Goal: Communication & Community: Answer question/provide support

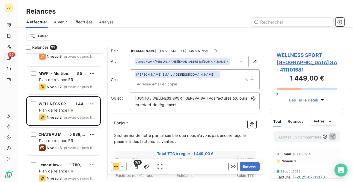
click at [189, 80] on input "text" at bounding box center [165, 84] width 63 height 8
paste input "[PERSON_NAME][EMAIL_ADDRESS][DOMAIN_NAME]"
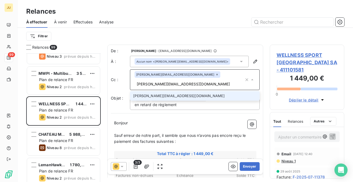
type input "[PERSON_NAME][EMAIL_ADDRESS][DOMAIN_NAME]"
click at [188, 91] on li "[PERSON_NAME][EMAIL_ADDRESS][DOMAIN_NAME]" at bounding box center [195, 96] width 130 height 10
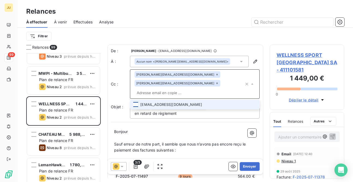
click at [136, 102] on div at bounding box center [135, 104] width 5 height 5
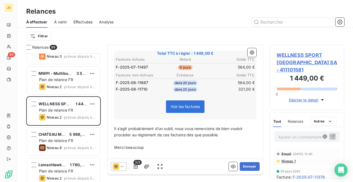
scroll to position [130, 0]
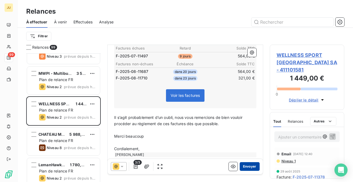
click at [249, 166] on button "Envoyer" at bounding box center [249, 167] width 20 height 9
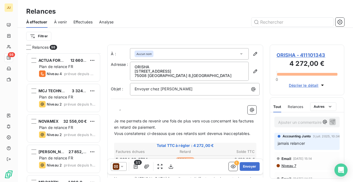
scroll to position [578, 0]
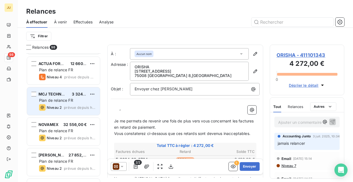
click at [68, 101] on span "Plan de relance FR" at bounding box center [56, 100] width 34 height 5
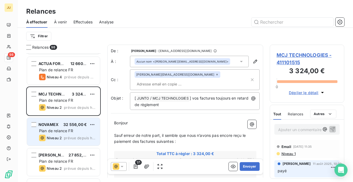
click at [91, 132] on div "Plan de relance FR" at bounding box center [67, 130] width 56 height 5
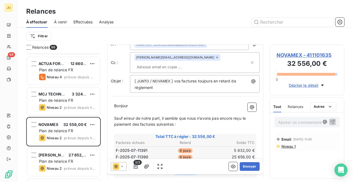
scroll to position [21, 0]
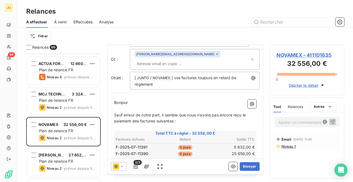
click at [194, 60] on input "text" at bounding box center [165, 64] width 63 height 8
click at [194, 60] on input "text" at bounding box center [191, 64] width 115 height 8
paste input "[PERSON_NAME][EMAIL_ADDRESS][DOMAIN_NAME]"
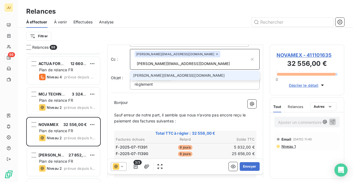
type input "[PERSON_NAME][EMAIL_ADDRESS][DOMAIN_NAME]"
click at [190, 71] on li "[PERSON_NAME][EMAIL_ADDRESS][DOMAIN_NAME]" at bounding box center [195, 76] width 130 height 10
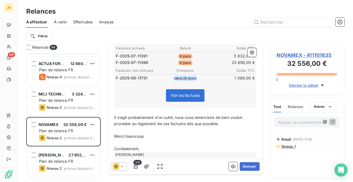
scroll to position [0, 0]
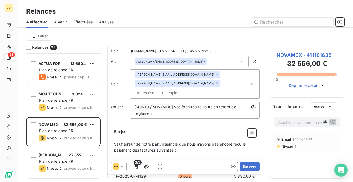
paste input "[PERSON_NAME][EMAIL_ADDRESS][DOMAIN_NAME]"
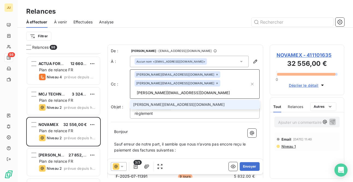
type input "[PERSON_NAME][EMAIL_ADDRESS][DOMAIN_NAME]"
click at [177, 100] on li "[PERSON_NAME][EMAIL_ADDRESS][DOMAIN_NAME]" at bounding box center [195, 105] width 130 height 10
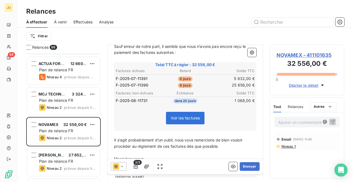
scroll to position [121, 0]
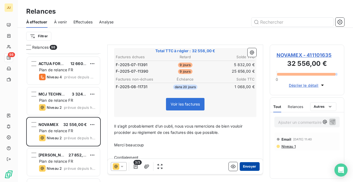
click at [243, 167] on button "Envoyer" at bounding box center [249, 167] width 20 height 9
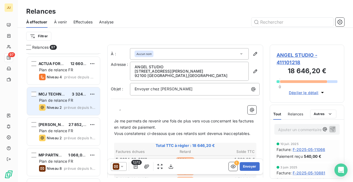
click at [70, 105] on div "Niveau 2 prévue depuis hier" at bounding box center [67, 107] width 56 height 7
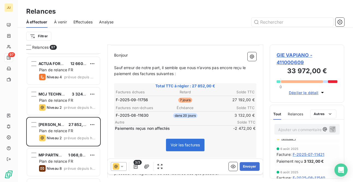
scroll to position [9, 0]
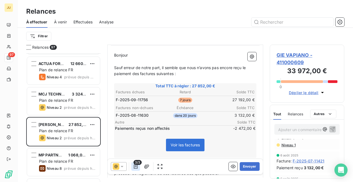
click at [136, 167] on icon "button" at bounding box center [136, 167] width 4 height 4
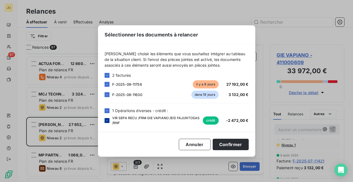
click at [107, 120] on icon at bounding box center [106, 120] width 3 height 3
click at [230, 143] on button "Confirmer" at bounding box center [230, 144] width 36 height 11
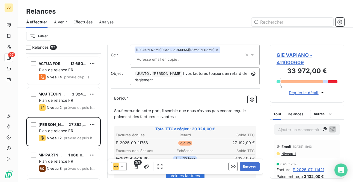
scroll to position [0, 0]
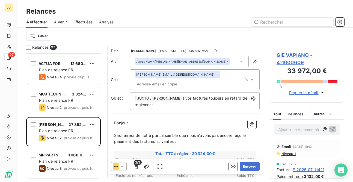
click at [187, 80] on input "text" at bounding box center [165, 84] width 63 height 8
paste input "[PERSON_NAME][EMAIL_ADDRESS][DOMAIN_NAME]"
type input "[PERSON_NAME][EMAIL_ADDRESS][DOMAIN_NAME]"
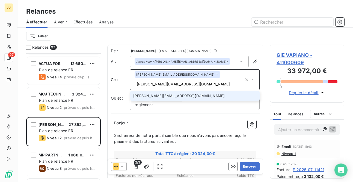
drag, startPoint x: 222, startPoint y: 75, endPoint x: 185, endPoint y: 75, distance: 37.1
click at [185, 80] on input "[PERSON_NAME][EMAIL_ADDRESS][DOMAIN_NAME]" at bounding box center [188, 84] width 109 height 8
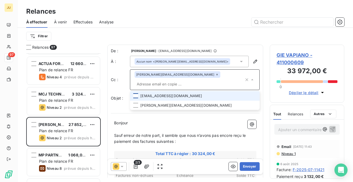
click at [137, 94] on div at bounding box center [135, 96] width 5 height 5
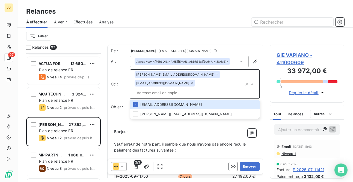
paste input "[EMAIL_ADDRESS][DOMAIN_NAME]"
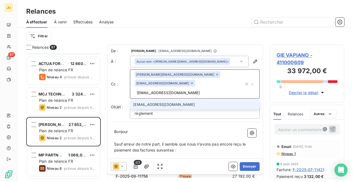
type input "[EMAIL_ADDRESS][DOMAIN_NAME]"
click at [152, 100] on li "[EMAIL_ADDRESS][DOMAIN_NAME]" at bounding box center [195, 105] width 130 height 10
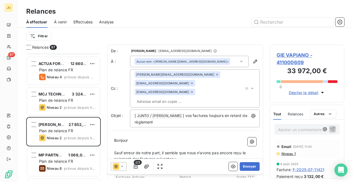
paste input "[PERSON_NAME][EMAIL_ADDRESS][DOMAIN_NAME]"
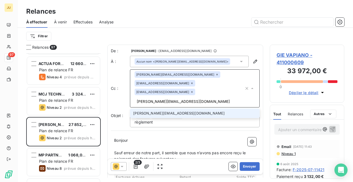
type input "[PERSON_NAME][EMAIL_ADDRESS][DOMAIN_NAME]"
click at [194, 109] on li "[PERSON_NAME][EMAIL_ADDRESS][DOMAIN_NAME]" at bounding box center [195, 114] width 130 height 10
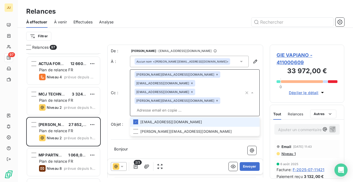
scroll to position [123, 0]
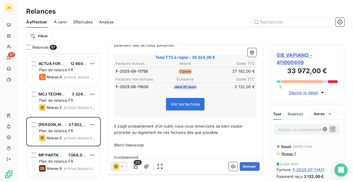
click at [214, 161] on div "[PERSON_NAME]" at bounding box center [185, 163] width 142 height 5
click at [242, 166] on button "Envoyer" at bounding box center [249, 167] width 20 height 9
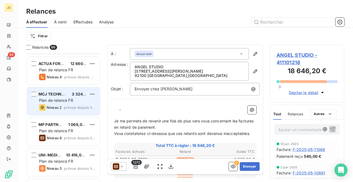
click at [88, 104] on div "MCJ TECHNOLOGIES 3 324,00 € Plan de relance FR Niveau 2 prévue depuis [DATE]" at bounding box center [63, 102] width 73 height 28
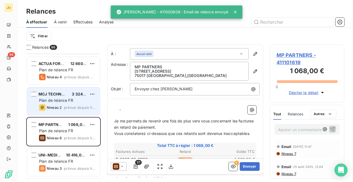
click at [58, 103] on div "MCJ TECHNOLOGIES 3 324,00 € Plan de relance FR Niveau 2 prévue depuis [DATE]" at bounding box center [63, 102] width 73 height 28
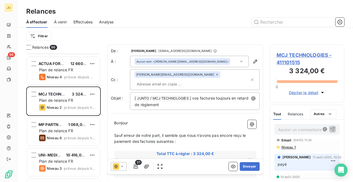
scroll to position [11, 0]
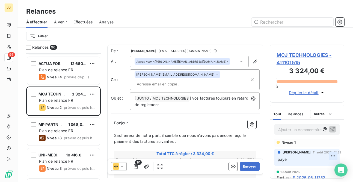
click at [330, 157] on html "JU 96 Relances À effectuer À venir Effectuées Analyse Filtrer Relances 96 BOULI…" at bounding box center [176, 91] width 353 height 182
click at [324, 143] on div "Supprimer" at bounding box center [315, 144] width 31 height 9
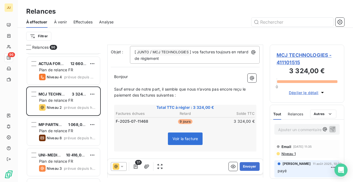
scroll to position [47, 0]
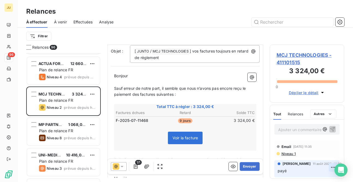
click at [329, 167] on html "JU 96 Relances À effectuer À venir Effectuées Analyse Filtrer Relances 96 BOULI…" at bounding box center [176, 91] width 353 height 182
click at [325, 157] on div "Supprimer" at bounding box center [315, 156] width 31 height 9
click at [290, 154] on span "Niveau 1" at bounding box center [288, 154] width 15 height 4
click at [290, 154] on div at bounding box center [176, 91] width 353 height 182
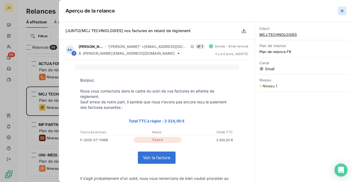
click at [337, 11] on button "button" at bounding box center [341, 11] width 9 height 9
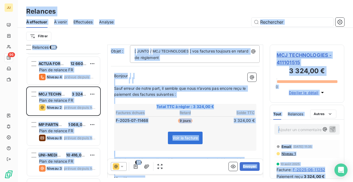
scroll to position [0, 0]
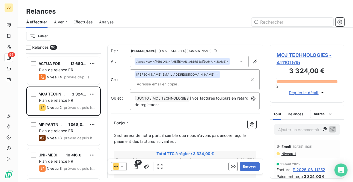
click at [194, 80] on input "text" at bounding box center [165, 84] width 63 height 8
paste input "[PERSON_NAME][EMAIL_ADDRESS][DOMAIN_NAME]"
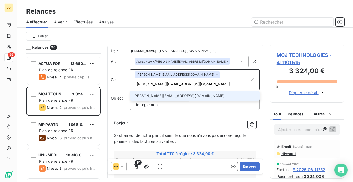
type input "[PERSON_NAME][EMAIL_ADDRESS][DOMAIN_NAME]"
click at [188, 91] on li "[PERSON_NAME][EMAIL_ADDRESS][DOMAIN_NAME]" at bounding box center [195, 96] width 130 height 10
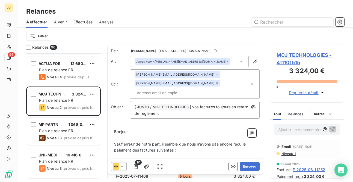
click at [282, 131] on p "Ajouter un commentaire ﻿" at bounding box center [298, 130] width 41 height 7
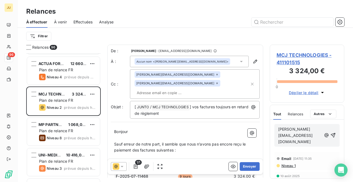
click at [282, 131] on span "[PERSON_NAME][EMAIL_ADDRESS][DOMAIN_NAME]" at bounding box center [295, 135] width 34 height 17
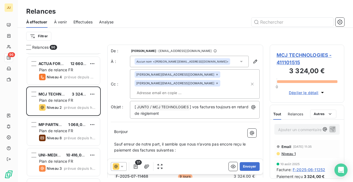
click at [203, 83] on div "[PERSON_NAME][EMAIL_ADDRESS][DOMAIN_NAME] [DOMAIN_NAME][EMAIL_ADDRESS][DOMAIN_N…" at bounding box center [191, 84] width 115 height 26
paste input "[PERSON_NAME][EMAIL_ADDRESS][DOMAIN_NAME]"
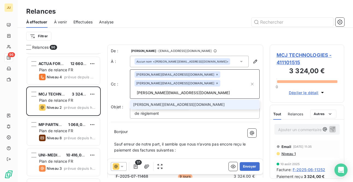
type input "[PERSON_NAME][EMAIL_ADDRESS][DOMAIN_NAME]"
click at [194, 100] on li "[PERSON_NAME][EMAIL_ADDRESS][DOMAIN_NAME]" at bounding box center [195, 105] width 130 height 10
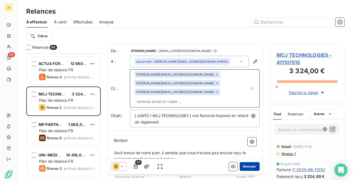
click at [249, 165] on button "Envoyer" at bounding box center [249, 167] width 20 height 9
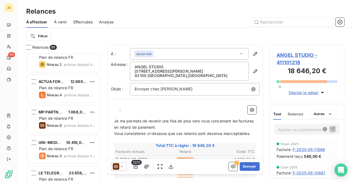
scroll to position [538, 0]
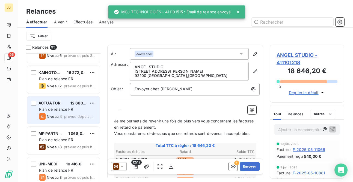
click at [75, 110] on div "Plan de relance FR" at bounding box center [67, 109] width 56 height 5
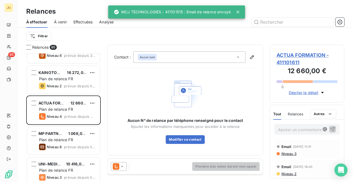
click at [119, 167] on icon at bounding box center [121, 166] width 5 height 5
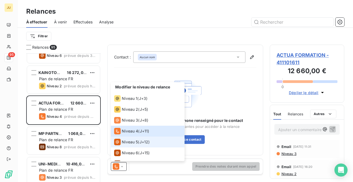
click at [138, 141] on div "Niveau 5 ( J+12 )" at bounding box center [131, 142] width 35 height 7
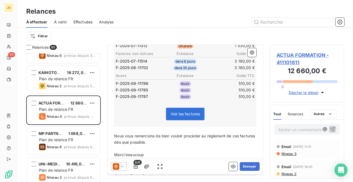
scroll to position [163, 0]
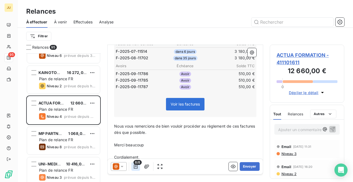
click at [136, 166] on icon "button" at bounding box center [136, 167] width 4 height 4
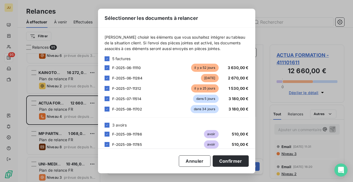
scroll to position [17, 0]
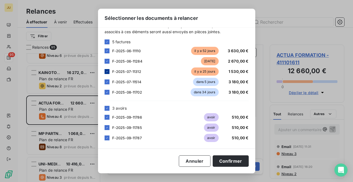
click at [108, 72] on icon at bounding box center [106, 71] width 3 height 3
click at [106, 118] on icon at bounding box center [106, 117] width 3 height 3
click at [106, 126] on div at bounding box center [106, 127] width 5 height 5
click at [107, 140] on div at bounding box center [106, 138] width 5 height 5
click at [106, 48] on div "F-2025-06-11110 [DATE] 3 630,00 €" at bounding box center [176, 51] width 144 height 8
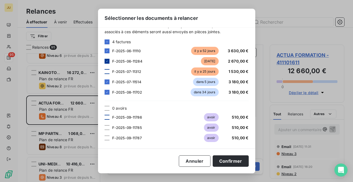
click at [107, 63] on div at bounding box center [106, 61] width 5 height 5
click at [106, 53] on div at bounding box center [106, 51] width 5 height 5
click at [222, 160] on button "Confirmer" at bounding box center [230, 161] width 36 height 11
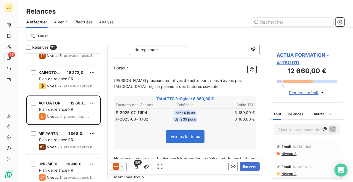
scroll to position [0, 0]
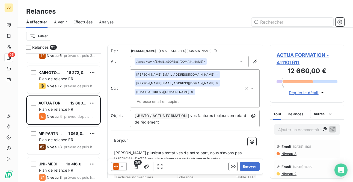
click at [114, 165] on icon at bounding box center [116, 167] width 7 height 7
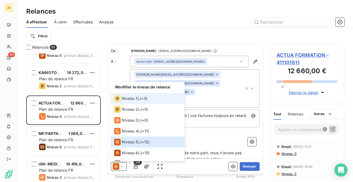
click at [140, 98] on span "J+3 )" at bounding box center [143, 98] width 9 height 5
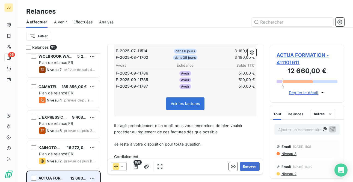
scroll to position [461, 0]
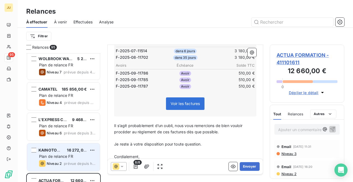
click at [70, 154] on span "Plan de relance FR" at bounding box center [56, 156] width 34 height 5
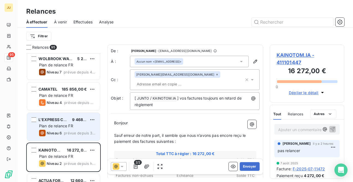
click at [68, 123] on div "L'EXPRESS CONNECT 9 468,00 € Plan de relance FR Niveau 6 prévue depuis 3 jours" at bounding box center [63, 127] width 73 height 28
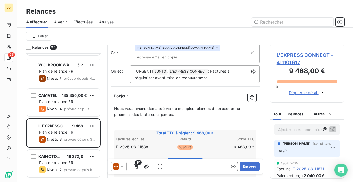
scroll to position [454, 0]
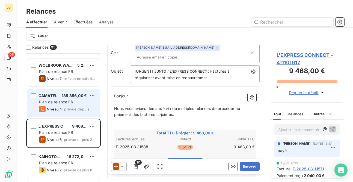
click at [82, 104] on div "Plan de relance FR" at bounding box center [67, 102] width 56 height 5
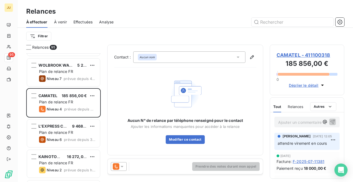
click at [117, 164] on icon at bounding box center [116, 167] width 7 height 7
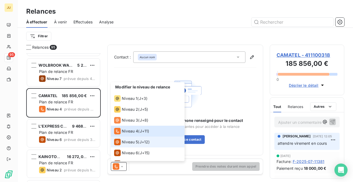
click at [128, 142] on span "Niveau 5" at bounding box center [130, 142] width 16 height 5
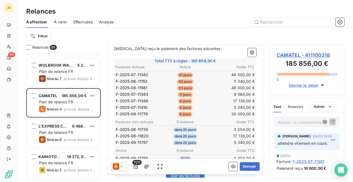
scroll to position [139, 0]
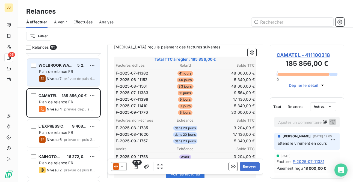
click at [76, 74] on div "Plan de relance FR" at bounding box center [67, 71] width 56 height 5
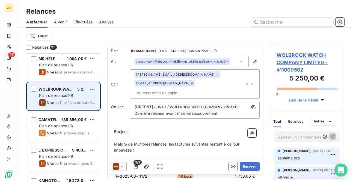
scroll to position [425, 0]
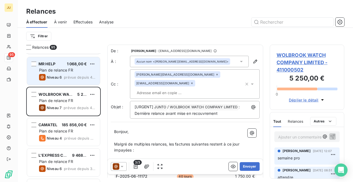
click at [76, 67] on div "MR HELP 1 068,00 € Plan de relance FR Niveau 6 prévue depuis 4 jours" at bounding box center [63, 71] width 73 height 28
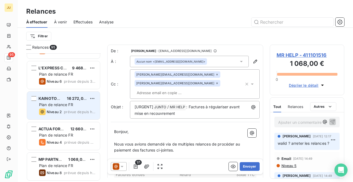
scroll to position [519, 0]
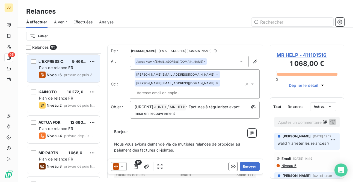
click at [60, 69] on span "Plan de relance FR" at bounding box center [56, 67] width 34 height 5
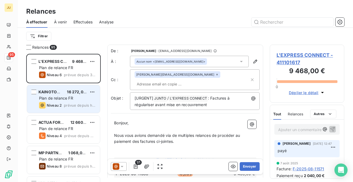
click at [68, 106] on span "prévue depuis hier" at bounding box center [80, 105] width 32 height 4
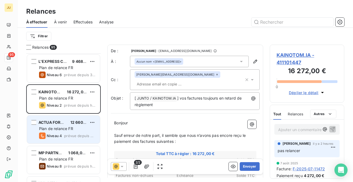
click at [68, 135] on span "prévue depuis hier" at bounding box center [79, 136] width 31 height 4
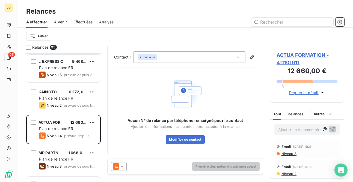
click at [117, 164] on icon at bounding box center [116, 167] width 7 height 7
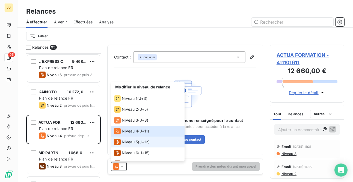
click at [130, 140] on span "Niveau 5" at bounding box center [130, 142] width 16 height 5
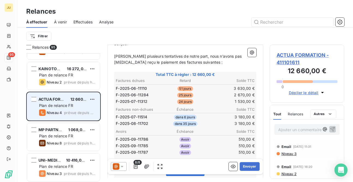
scroll to position [551, 0]
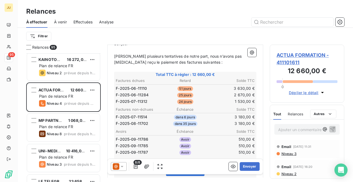
click at [285, 128] on p "Ajouter un commentaire ﻿" at bounding box center [298, 130] width 41 height 7
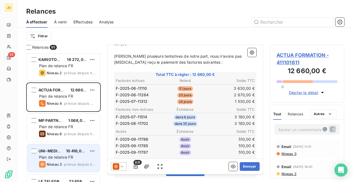
click at [73, 148] on div "UNI-MEDIAS 10 416,00 € Plan de relance FR Niveau 3 prévue depuis [DATE]" at bounding box center [63, 159] width 73 height 28
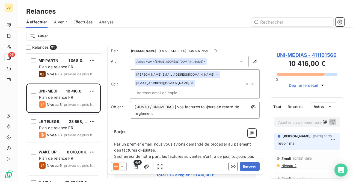
scroll to position [612, 0]
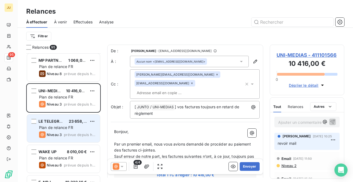
click at [64, 137] on div "Niveau 3 prévue depuis [DATE]" at bounding box center [67, 135] width 56 height 7
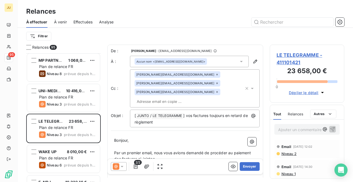
click at [197, 98] on input "text" at bounding box center [165, 102] width 63 height 8
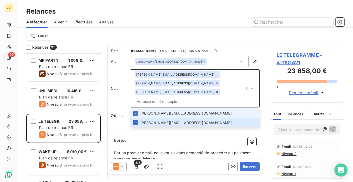
paste input "[PERSON_NAME][EMAIL_ADDRESS][DOMAIN_NAME]"
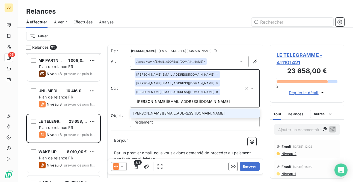
type input "[PERSON_NAME][EMAIL_ADDRESS][DOMAIN_NAME]"
click at [192, 109] on li "[PERSON_NAME][EMAIL_ADDRESS][DOMAIN_NAME]" at bounding box center [195, 114] width 130 height 10
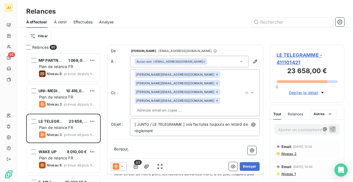
paste input "[PERSON_NAME][EMAIL_ADDRESS][DOMAIN_NAME]"
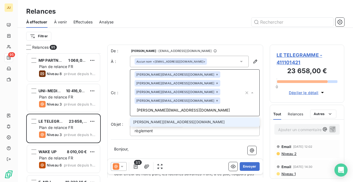
type input "[PERSON_NAME][EMAIL_ADDRESS][DOMAIN_NAME]"
click at [194, 118] on li "[PERSON_NAME][EMAIL_ADDRESS][DOMAIN_NAME]" at bounding box center [195, 123] width 130 height 10
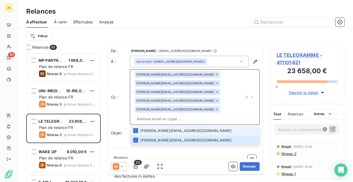
scroll to position [136, 0]
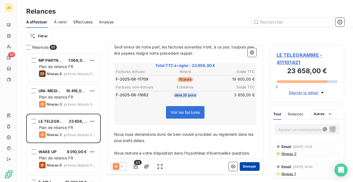
click at [251, 165] on button "Envoyer" at bounding box center [249, 167] width 20 height 9
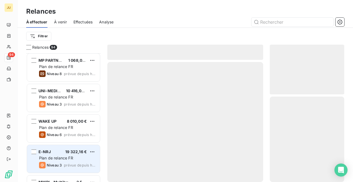
click at [65, 154] on div "E-NRJ 19 322,16 €" at bounding box center [67, 152] width 56 height 5
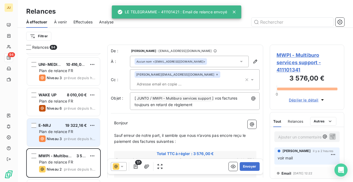
click at [65, 154] on span "MWPI - Multiburo services support" at bounding box center [71, 156] width 67 height 5
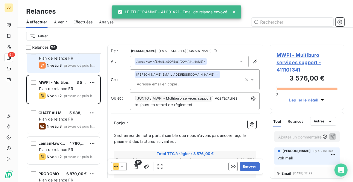
scroll to position [781, 0]
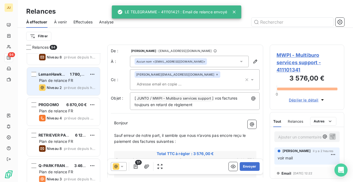
click at [62, 94] on div "LemanHawk Sàrl 1 780,00 € Plan de relance FR Niveau 2 prévue depuis [DATE]" at bounding box center [63, 82] width 73 height 28
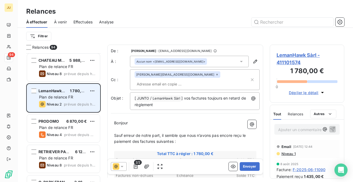
scroll to position [759, 0]
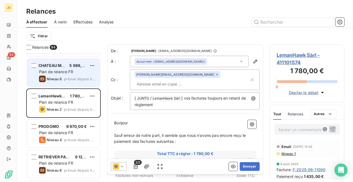
click at [69, 83] on div "CHATEAU MERIC 5 988,00 € Plan de relance FR Niveau 8 prévue depuis [DATE]" at bounding box center [63, 73] width 73 height 28
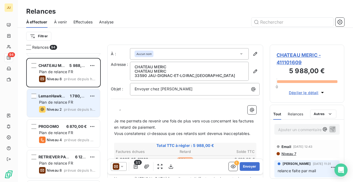
click at [70, 100] on span "Plan de relance FR" at bounding box center [56, 102] width 34 height 5
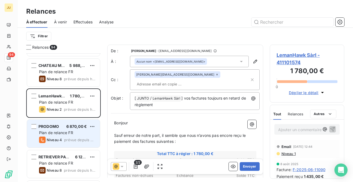
click at [76, 130] on div "PRODOMO 6 870,00 € Plan de relance FR Niveau 4 prévue depuis [DATE]" at bounding box center [63, 134] width 73 height 28
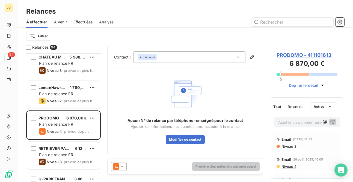
scroll to position [761, 0]
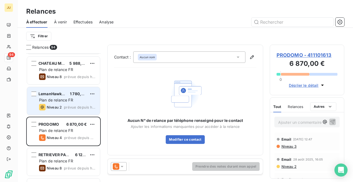
click at [73, 103] on div "Plan de relance FR" at bounding box center [67, 100] width 56 height 5
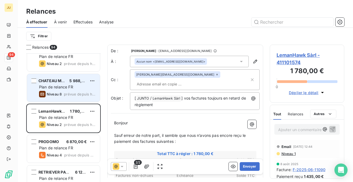
scroll to position [741, 0]
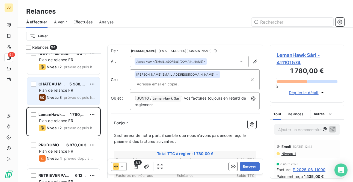
click at [75, 93] on div "Plan de relance FR" at bounding box center [67, 90] width 56 height 5
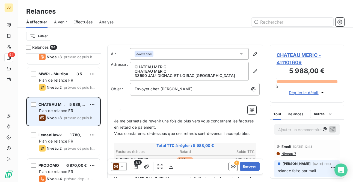
scroll to position [714, 0]
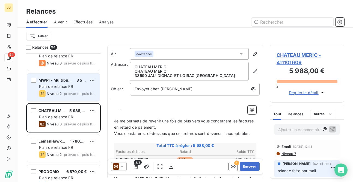
click at [74, 93] on span "prévue depuis hier" at bounding box center [80, 94] width 32 height 4
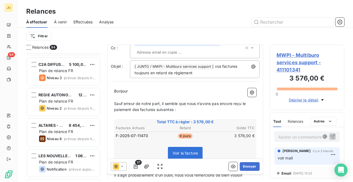
scroll to position [1034, 0]
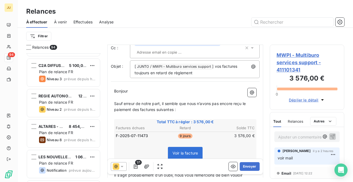
click at [67, 145] on div "ALTARES - D & B 8 454,00 € Plan de relance FR Niveau 8 prévue depuis [DATE]" at bounding box center [63, 134] width 73 height 28
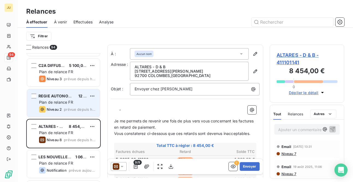
click at [69, 114] on div "REGIE AUTONOME DES TRANSPORTS PARISIENS 12 240,00 € Plan de relance FR Niveau 2…" at bounding box center [63, 103] width 73 height 28
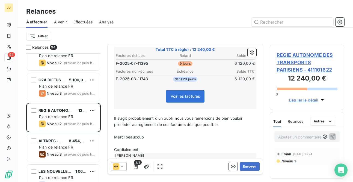
scroll to position [106, 0]
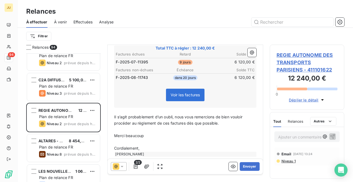
click at [287, 161] on span "Niveau 1" at bounding box center [288, 161] width 15 height 4
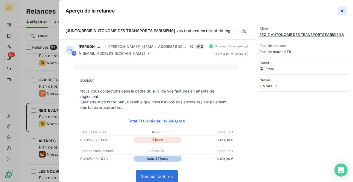
click at [341, 12] on icon "button" at bounding box center [341, 10] width 5 height 5
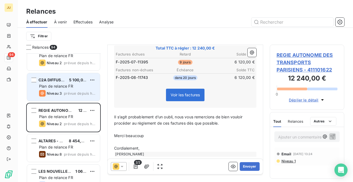
click at [70, 84] on div "Plan de relance FR" at bounding box center [67, 86] width 56 height 5
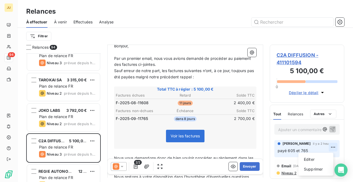
click at [327, 145] on html "JU 94 Relances À effectuer À venir Effectuées Analyse Filtrer Relances 94 UNI-M…" at bounding box center [176, 91] width 353 height 182
click at [315, 161] on div "Editer" at bounding box center [315, 159] width 31 height 9
click at [293, 151] on span "payé 605 et 765" at bounding box center [292, 151] width 30 height 5
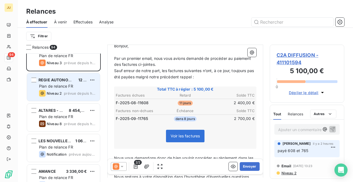
scroll to position [1052, 0]
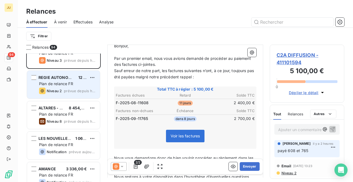
click at [64, 81] on div "Plan de relance FR" at bounding box center [67, 83] width 56 height 5
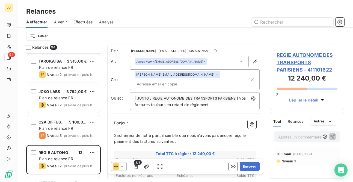
click at [197, 80] on input "text" at bounding box center [165, 84] width 63 height 8
click at [189, 80] on input "text" at bounding box center [191, 84] width 115 height 8
click at [189, 80] on input "text" at bounding box center [165, 84] width 63 height 8
click at [248, 165] on button "Envoyer" at bounding box center [249, 167] width 20 height 9
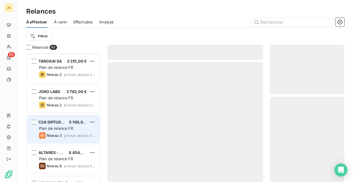
click at [83, 133] on div "Niveau 3 prévue depuis [DATE]" at bounding box center [67, 136] width 56 height 7
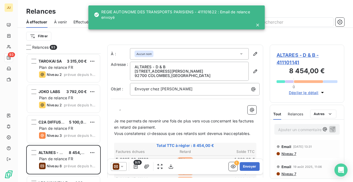
scroll to position [970, 0]
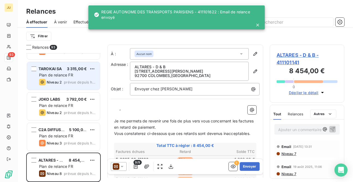
click at [72, 77] on span "Plan de relance FR" at bounding box center [56, 75] width 34 height 5
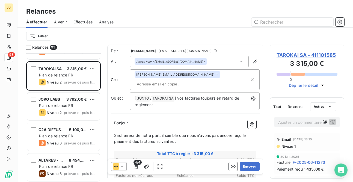
click at [287, 121] on p "Ajouter un commentaire ﻿" at bounding box center [298, 122] width 41 height 7
click at [295, 123] on span "attendre mail" at bounding box center [290, 122] width 24 height 5
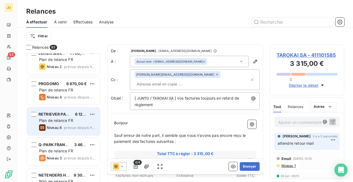
scroll to position [816, 0]
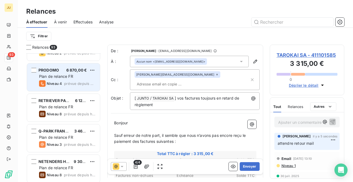
click at [75, 71] on span "6 870,00 €" at bounding box center [76, 70] width 21 height 5
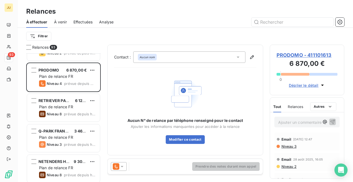
click at [121, 167] on icon at bounding box center [121, 166] width 5 height 5
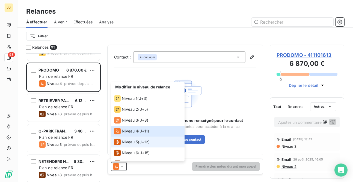
click at [133, 144] on span "Niveau 5" at bounding box center [130, 142] width 16 height 5
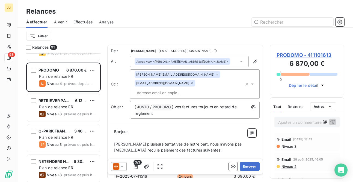
click at [173, 89] on input "text" at bounding box center [165, 93] width 63 height 8
paste input "[PERSON_NAME][EMAIL_ADDRESS][DOMAIN_NAME]"
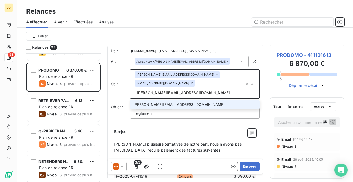
type input "[PERSON_NAME][EMAIL_ADDRESS][DOMAIN_NAME]"
click at [171, 100] on li "[PERSON_NAME][EMAIL_ADDRESS][DOMAIN_NAME]" at bounding box center [195, 105] width 130 height 10
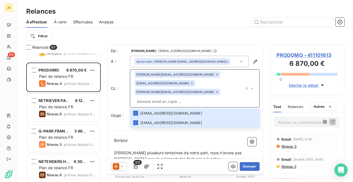
click at [208, 98] on input "text" at bounding box center [188, 102] width 109 height 8
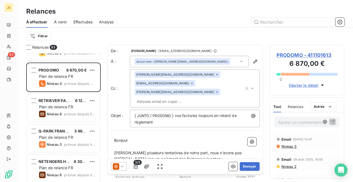
paste input "[PERSON_NAME][EMAIL_ADDRESS][DOMAIN_NAME]"
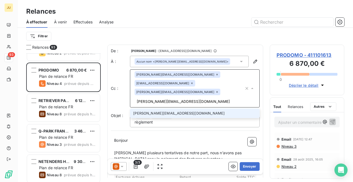
type input "[PERSON_NAME][EMAIL_ADDRESS][DOMAIN_NAME]"
click at [193, 109] on li "[PERSON_NAME][EMAIL_ADDRESS][DOMAIN_NAME]" at bounding box center [195, 114] width 130 height 10
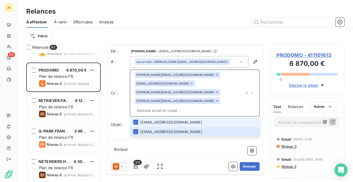
scroll to position [135, 0]
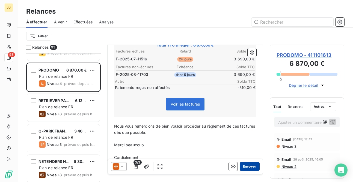
click at [248, 169] on button "Envoyer" at bounding box center [249, 167] width 20 height 9
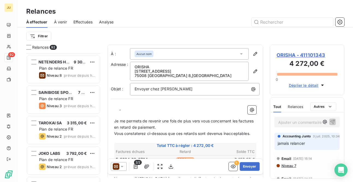
scroll to position [887, 0]
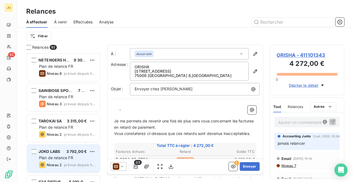
click at [66, 155] on div "JOKO LABS 3 792,00 € Plan de relance FR Niveau 2 prévue depuis [DATE]" at bounding box center [63, 159] width 73 height 28
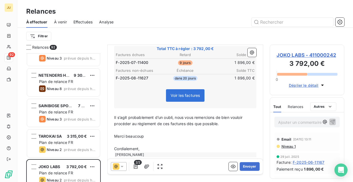
scroll to position [106, 0]
click at [246, 167] on button "Envoyer" at bounding box center [249, 167] width 20 height 9
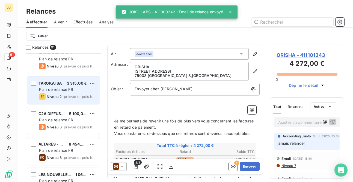
scroll to position [926, 0]
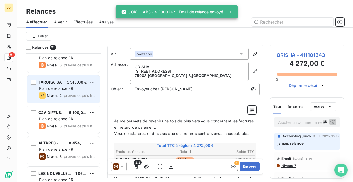
click at [67, 131] on div "NETENDERS HOLDING S.L 9 300,00 € Plan de relance FR Niveau 8 prévue depuis [DAT…" at bounding box center [63, 117] width 74 height 129
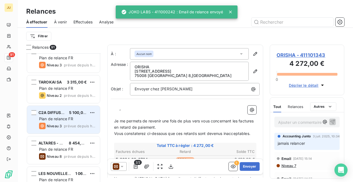
click at [69, 120] on span "Plan de relance FR" at bounding box center [56, 119] width 34 height 5
